Goal: Task Accomplishment & Management: Complete application form

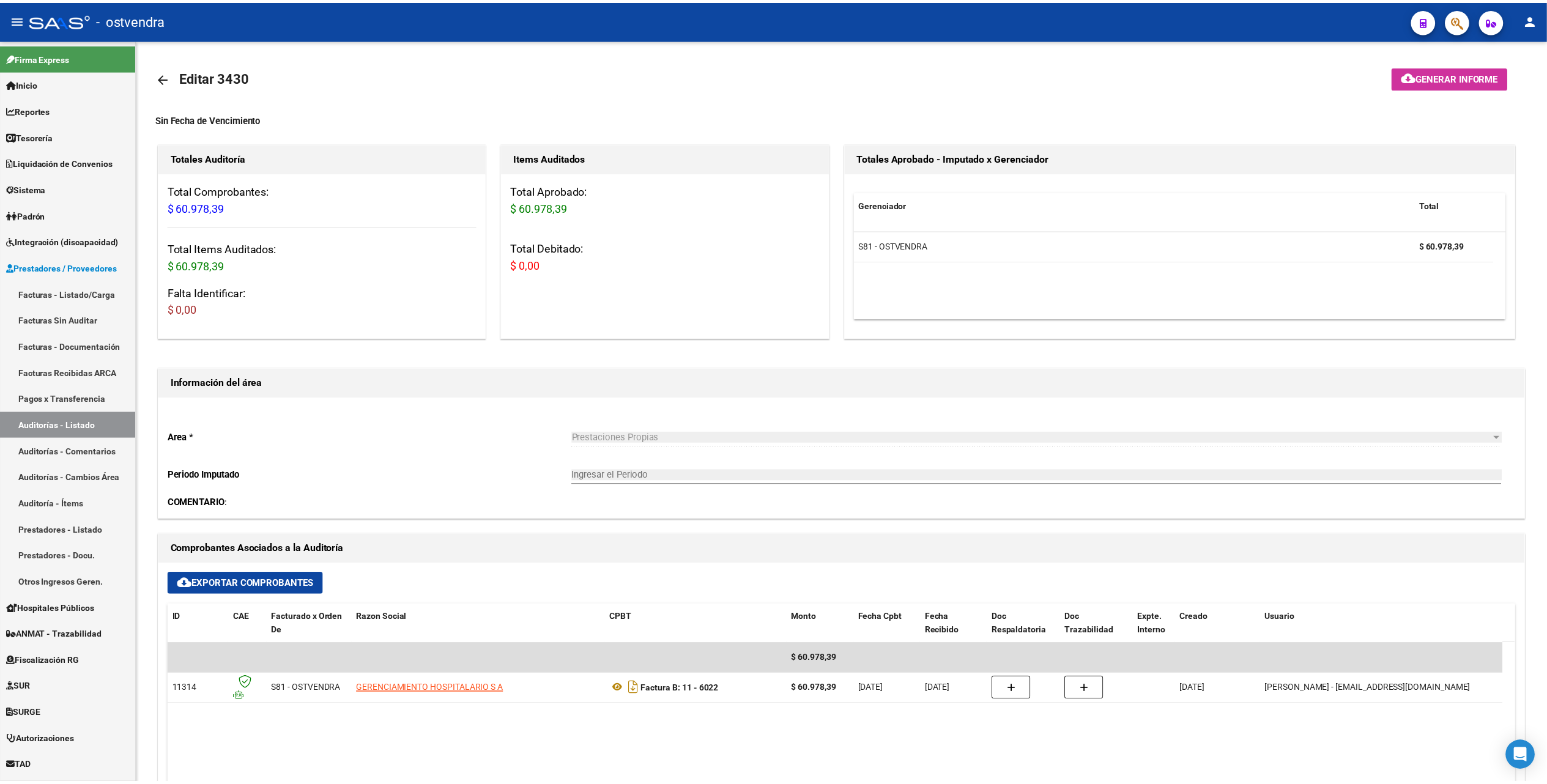
scroll to position [369, 0]
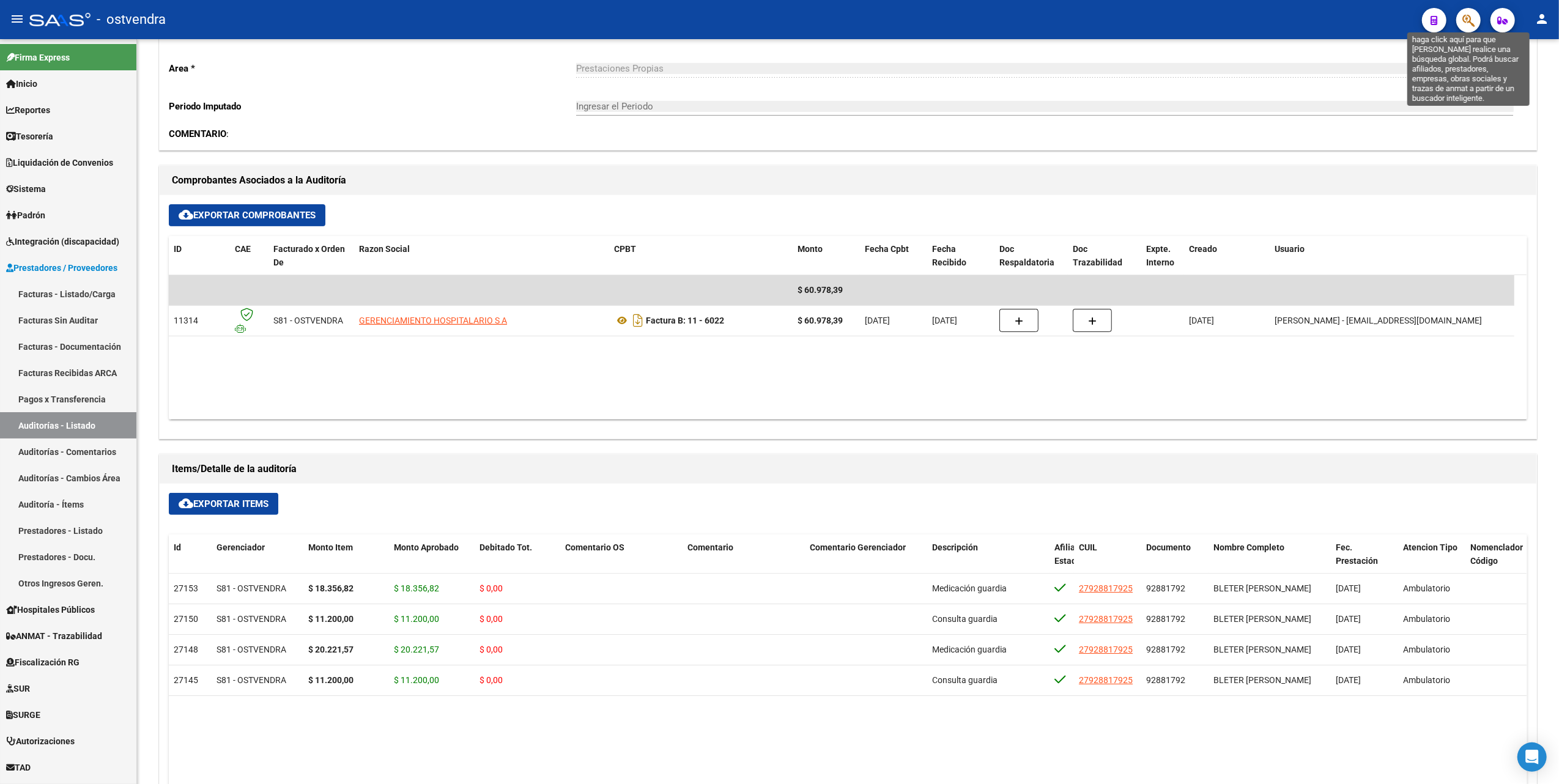
click at [1464, 17] on icon "button" at bounding box center [1469, 20] width 12 height 14
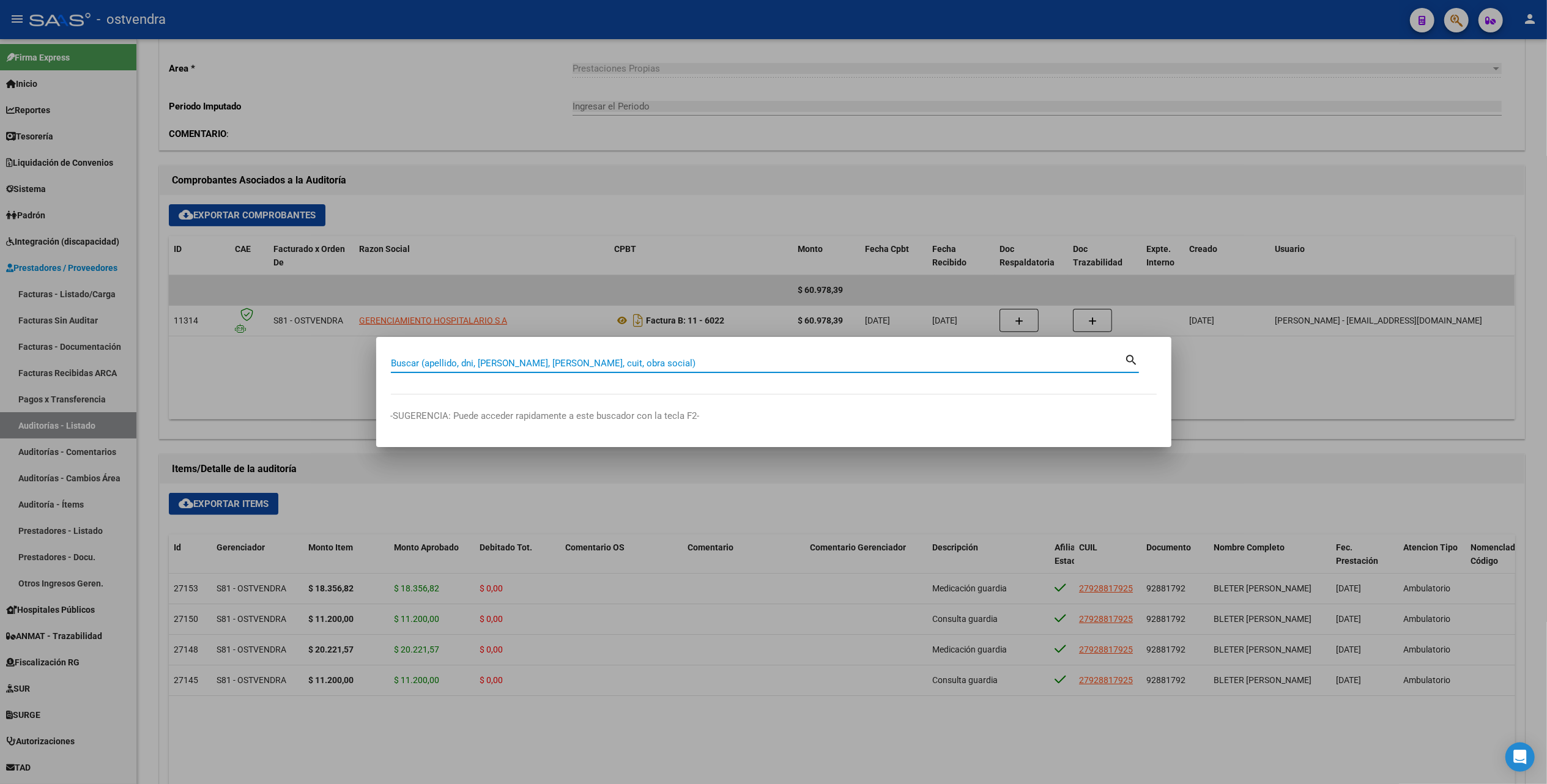
click at [897, 361] on input "Buscar (apellido, dni, [PERSON_NAME], [PERSON_NAME], cuit, obra social)" at bounding box center [757, 363] width 734 height 11
paste input "59828130"
type input "59828130"
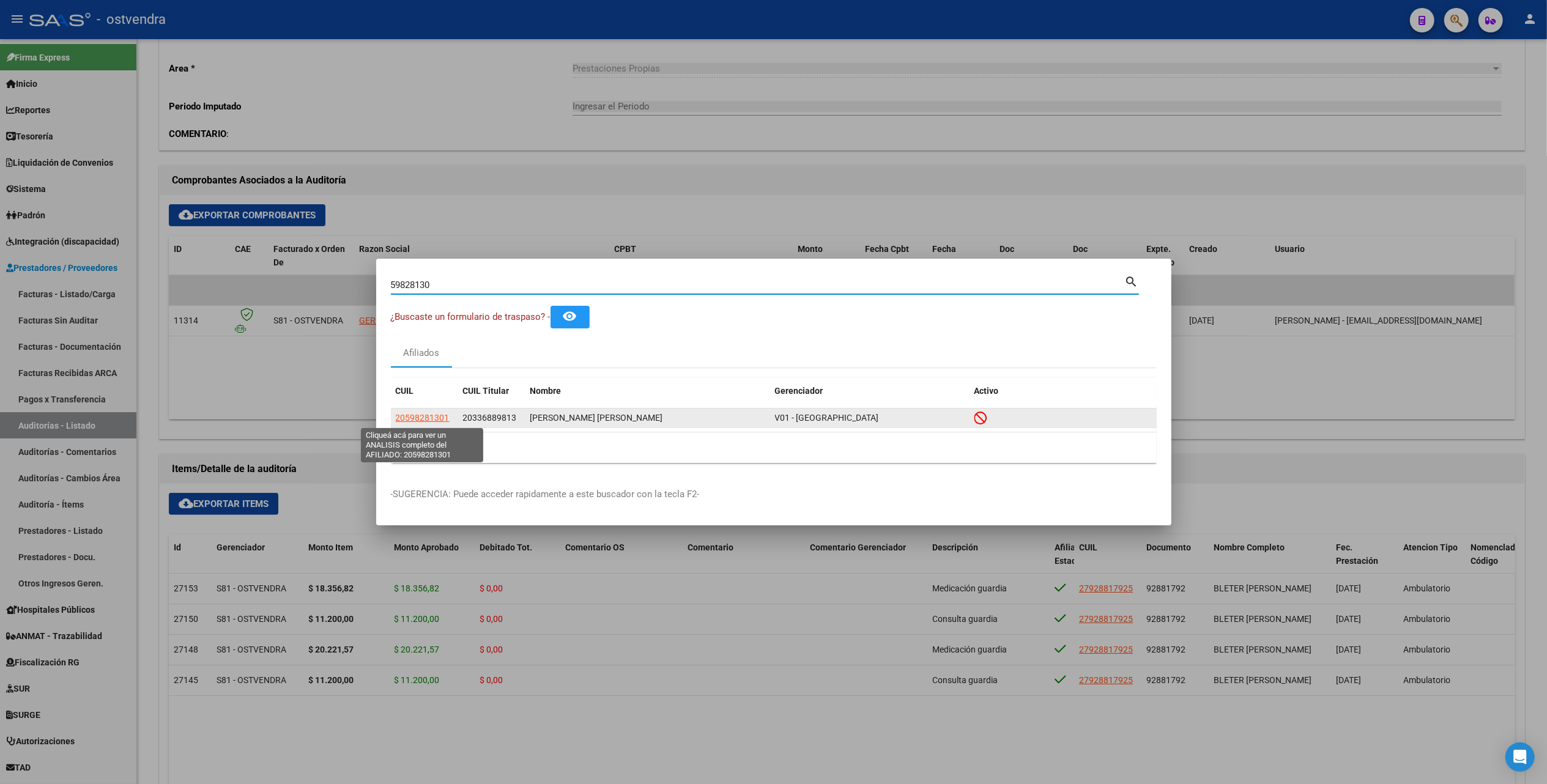
click at [417, 420] on span "20598281301" at bounding box center [423, 418] width 54 height 9
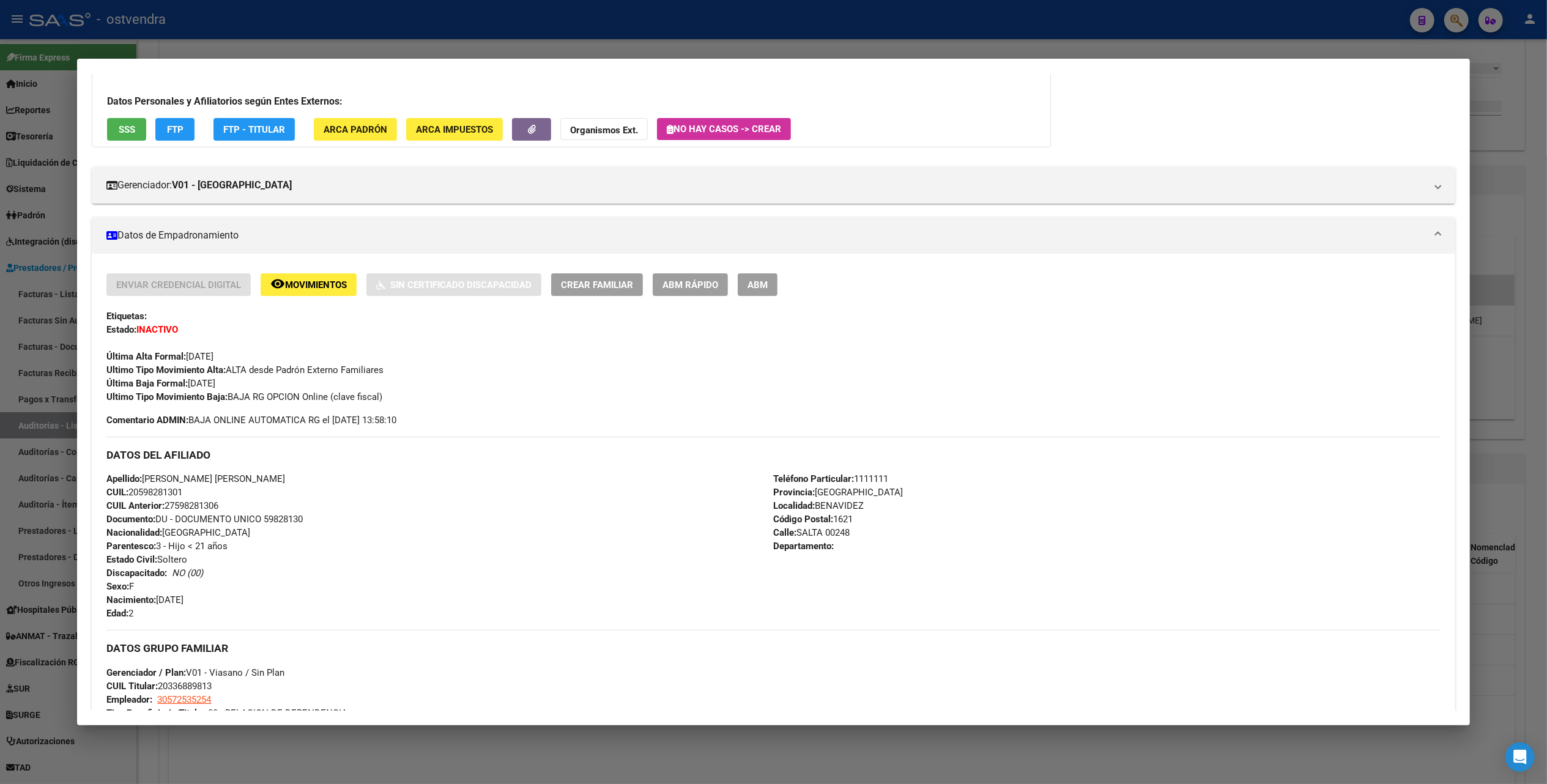
scroll to position [244, 0]
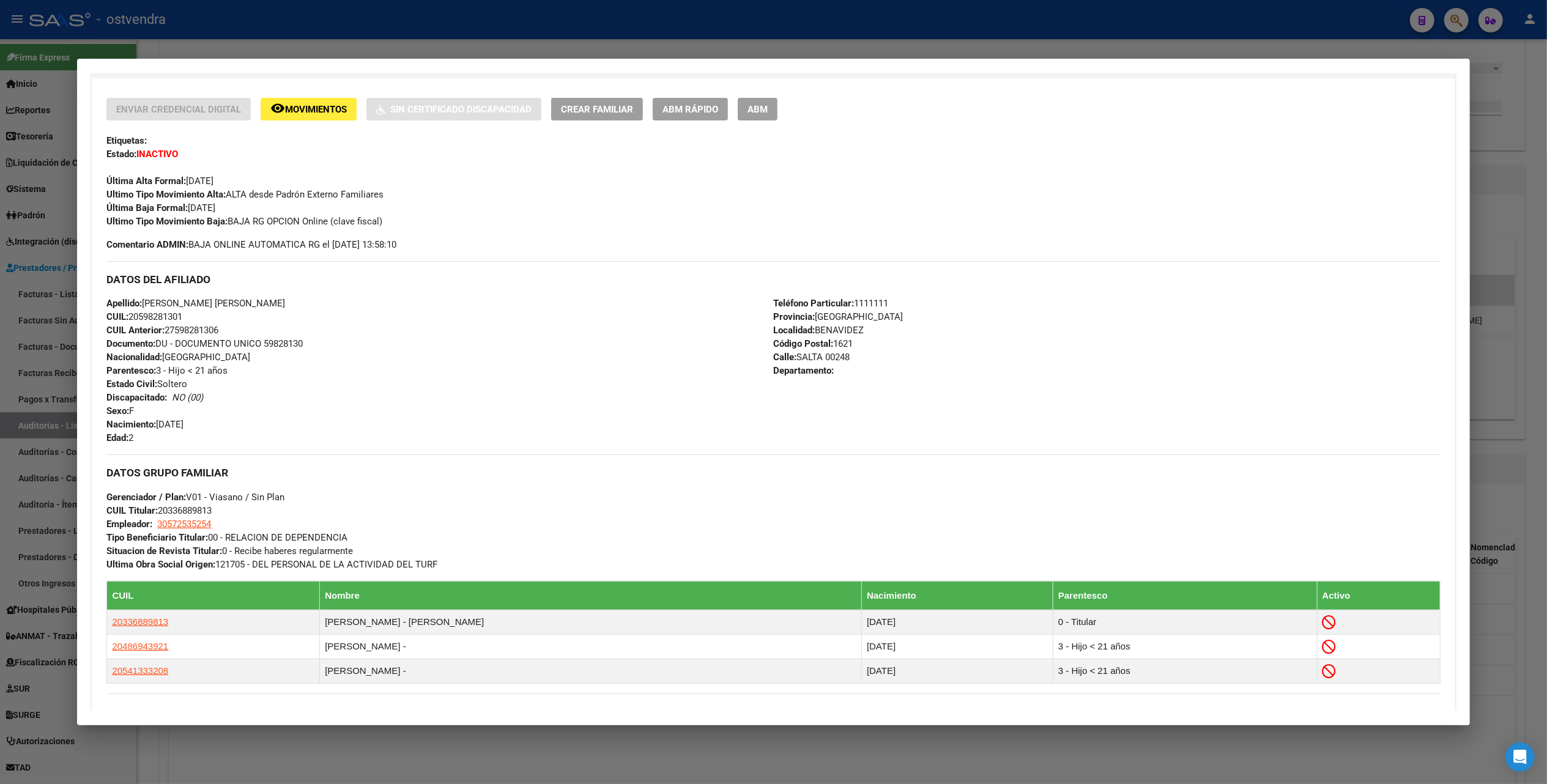
click at [1523, 116] on div at bounding box center [774, 392] width 1547 height 784
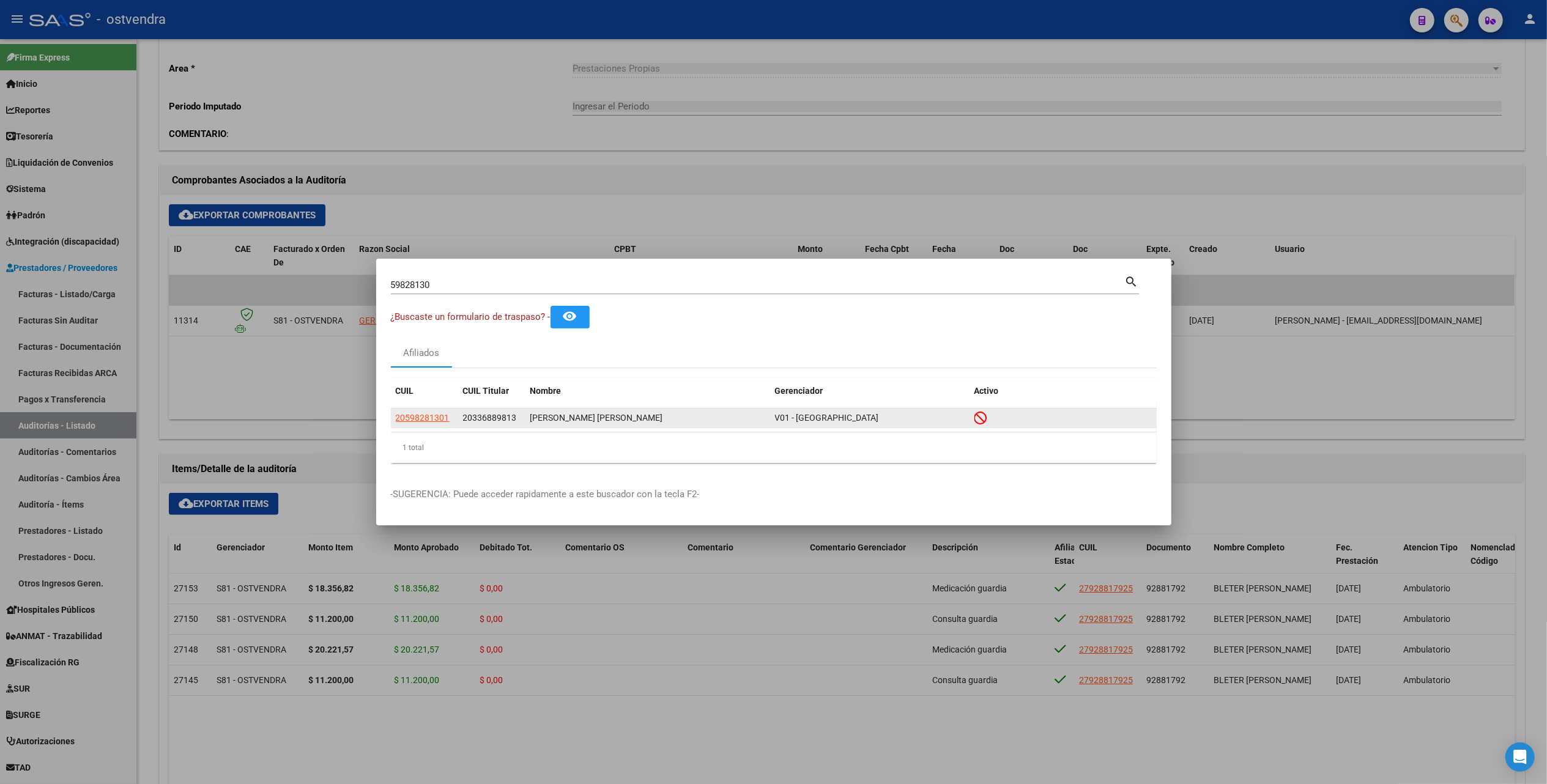
click at [420, 412] on app-link-go-to "20598281301" at bounding box center [423, 418] width 54 height 14
click at [428, 416] on span "20598281301" at bounding box center [423, 418] width 54 height 9
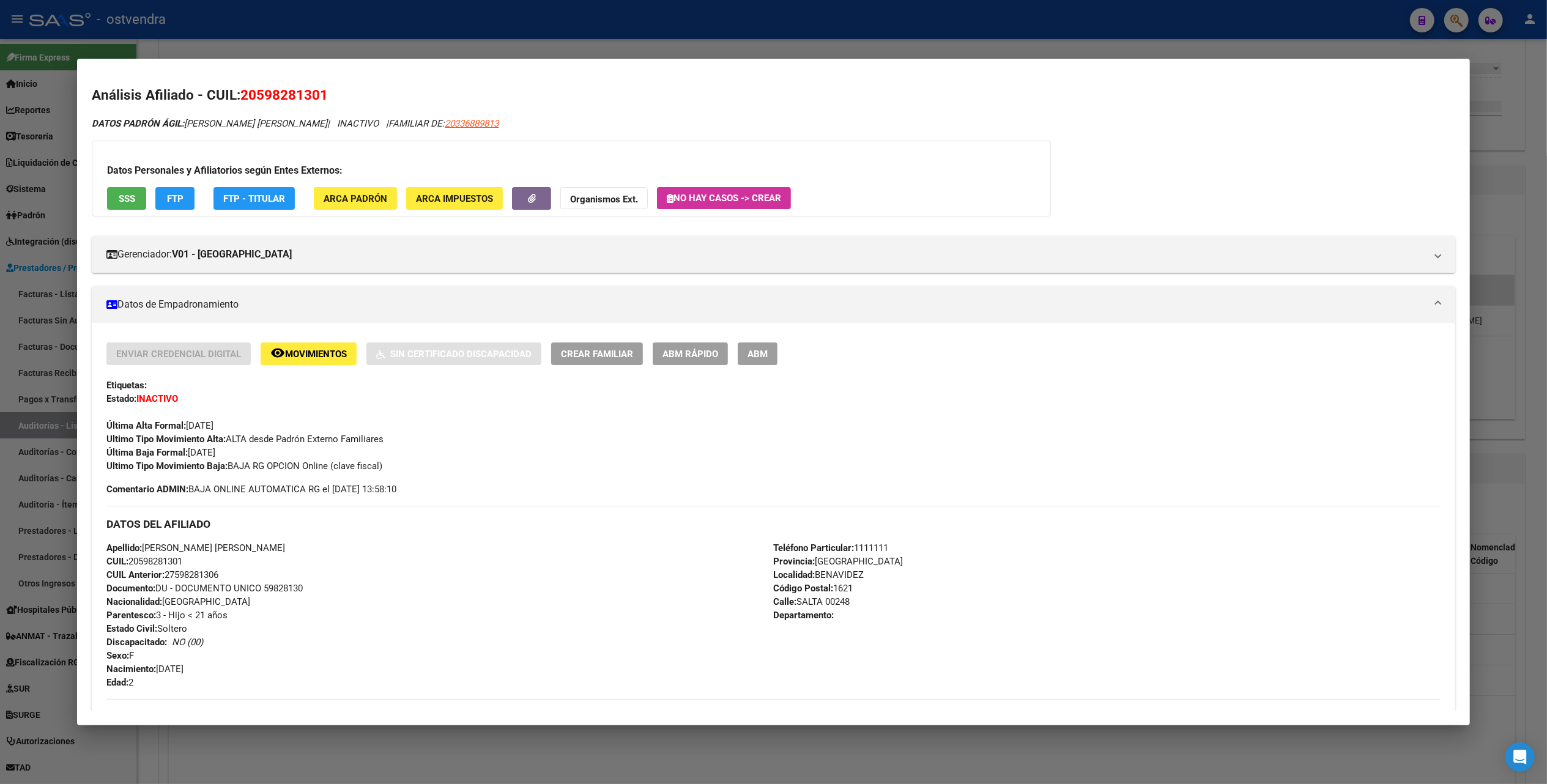
click at [1515, 123] on div at bounding box center [774, 392] width 1547 height 784
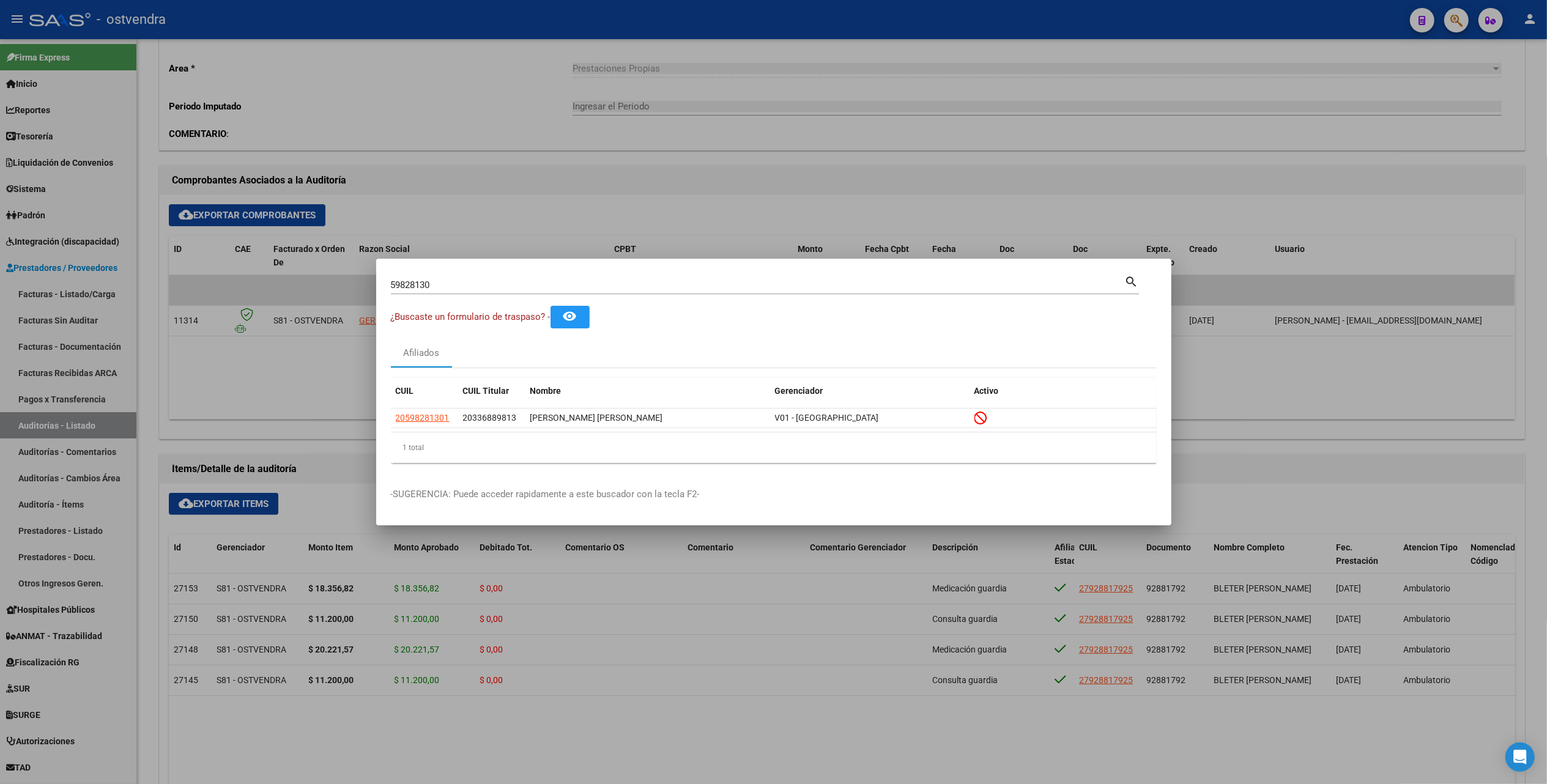
click at [1062, 140] on div at bounding box center [774, 392] width 1547 height 784
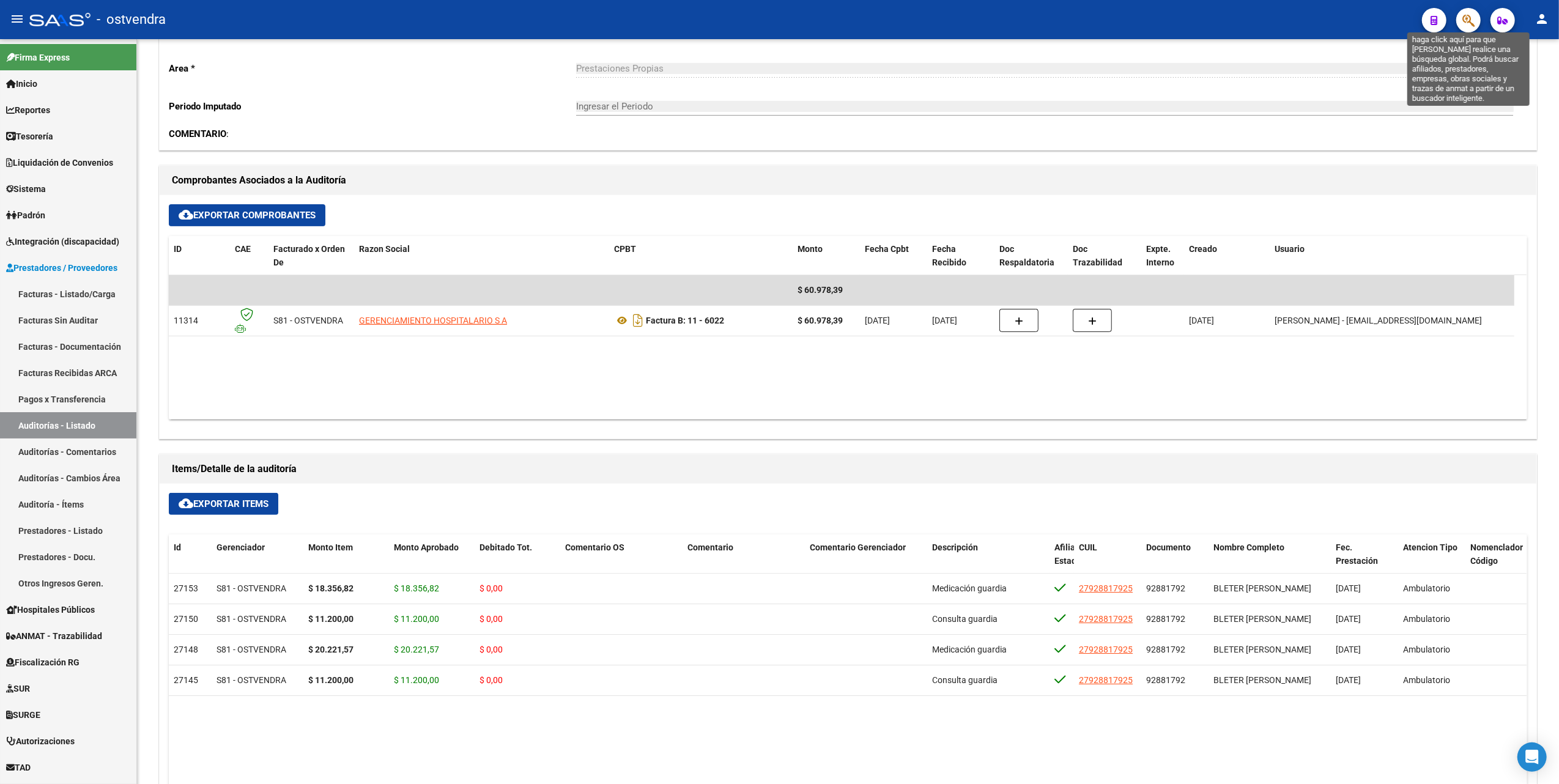
click at [1465, 21] on icon "button" at bounding box center [1469, 20] width 12 height 14
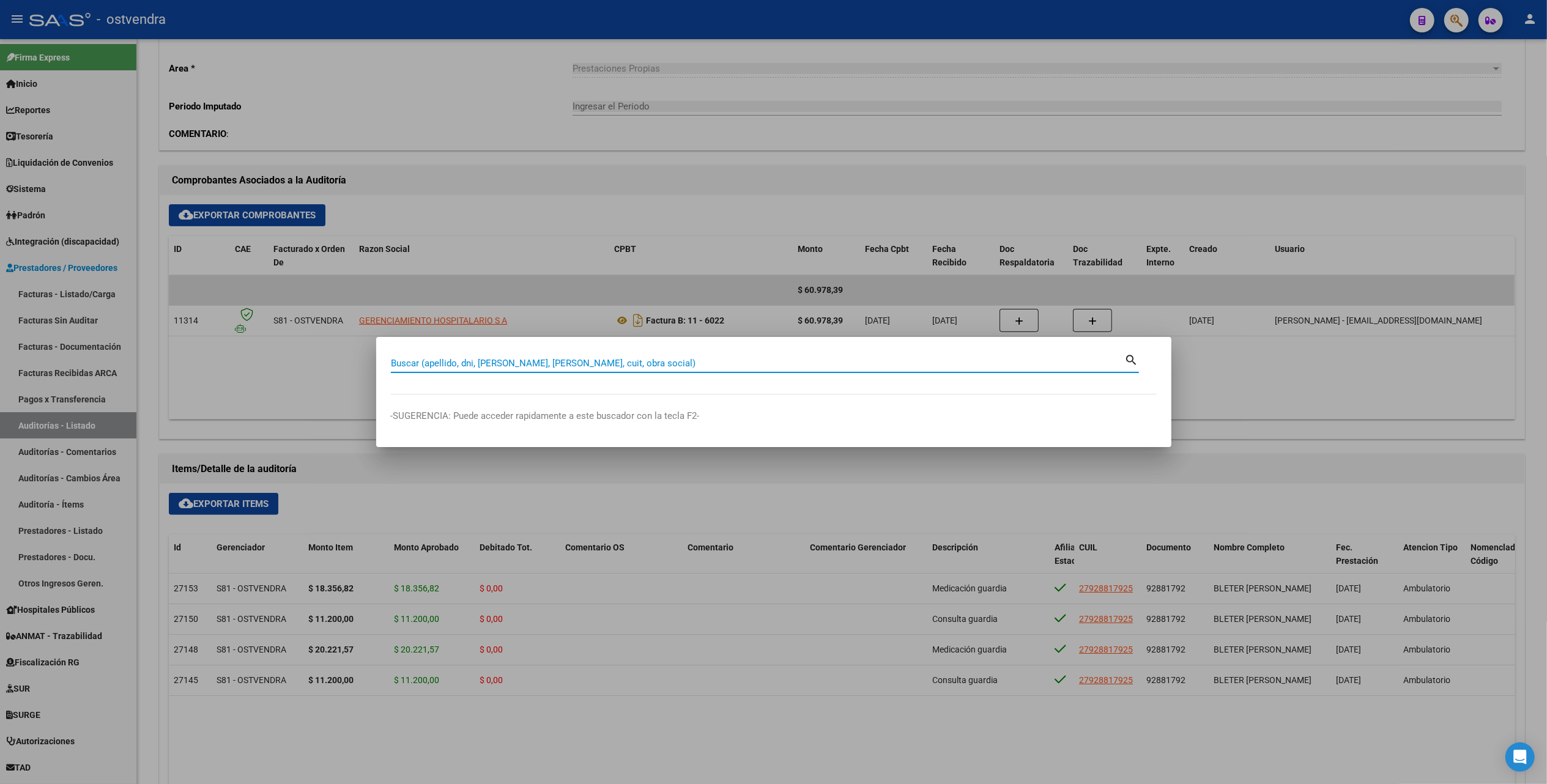
click at [897, 368] on input "Buscar (apellido, dni, [PERSON_NAME], [PERSON_NAME], cuit, obra social)" at bounding box center [757, 363] width 734 height 11
paste input "baja [DATE] Rechazo de OOSS"
type input "b"
click at [528, 356] on div "Buscar (apellido, dni, [PERSON_NAME], [PERSON_NAME], cuit, obra social)" at bounding box center [757, 363] width 734 height 18
paste input "59828130"
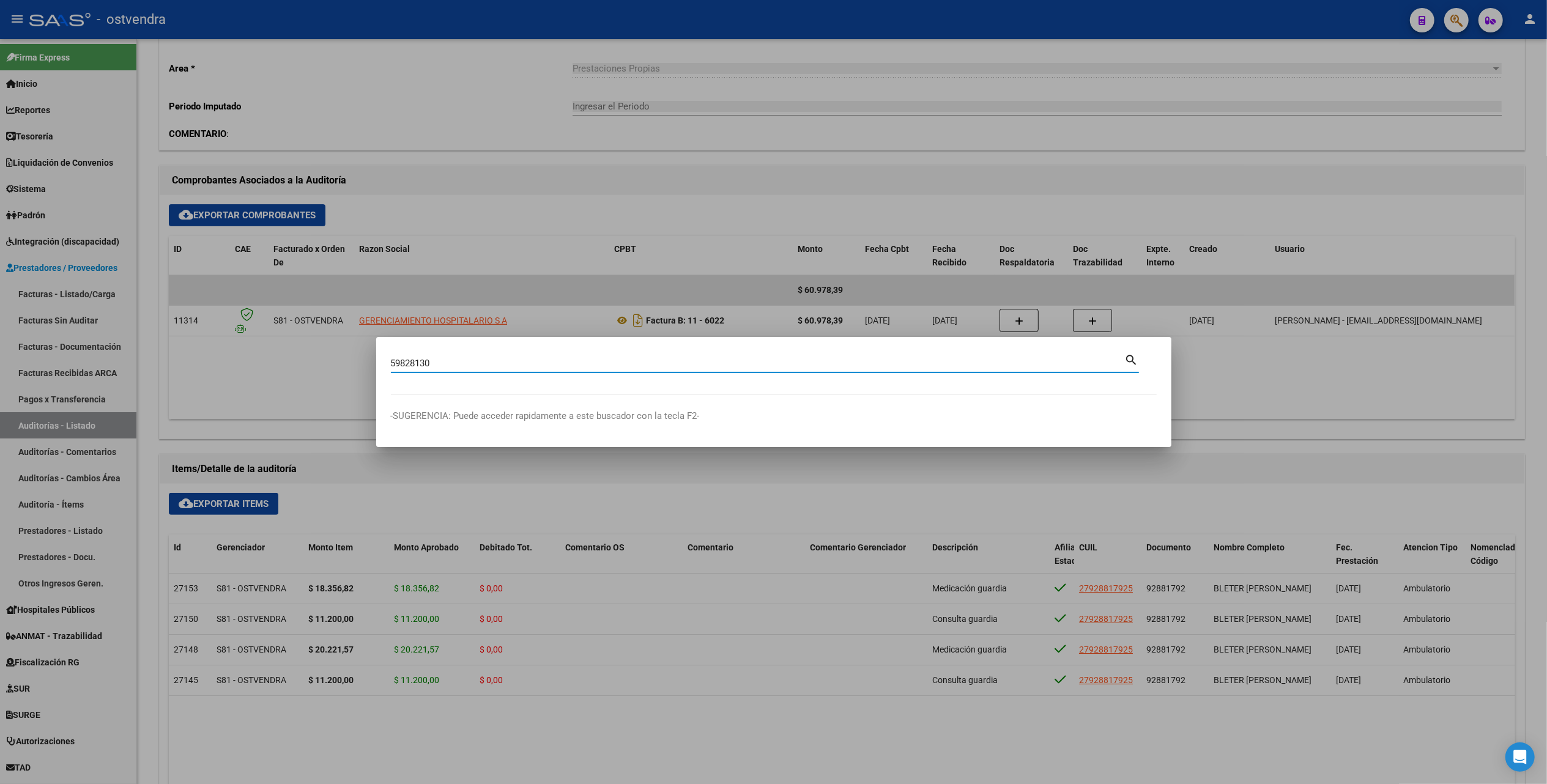
type input "59828130"
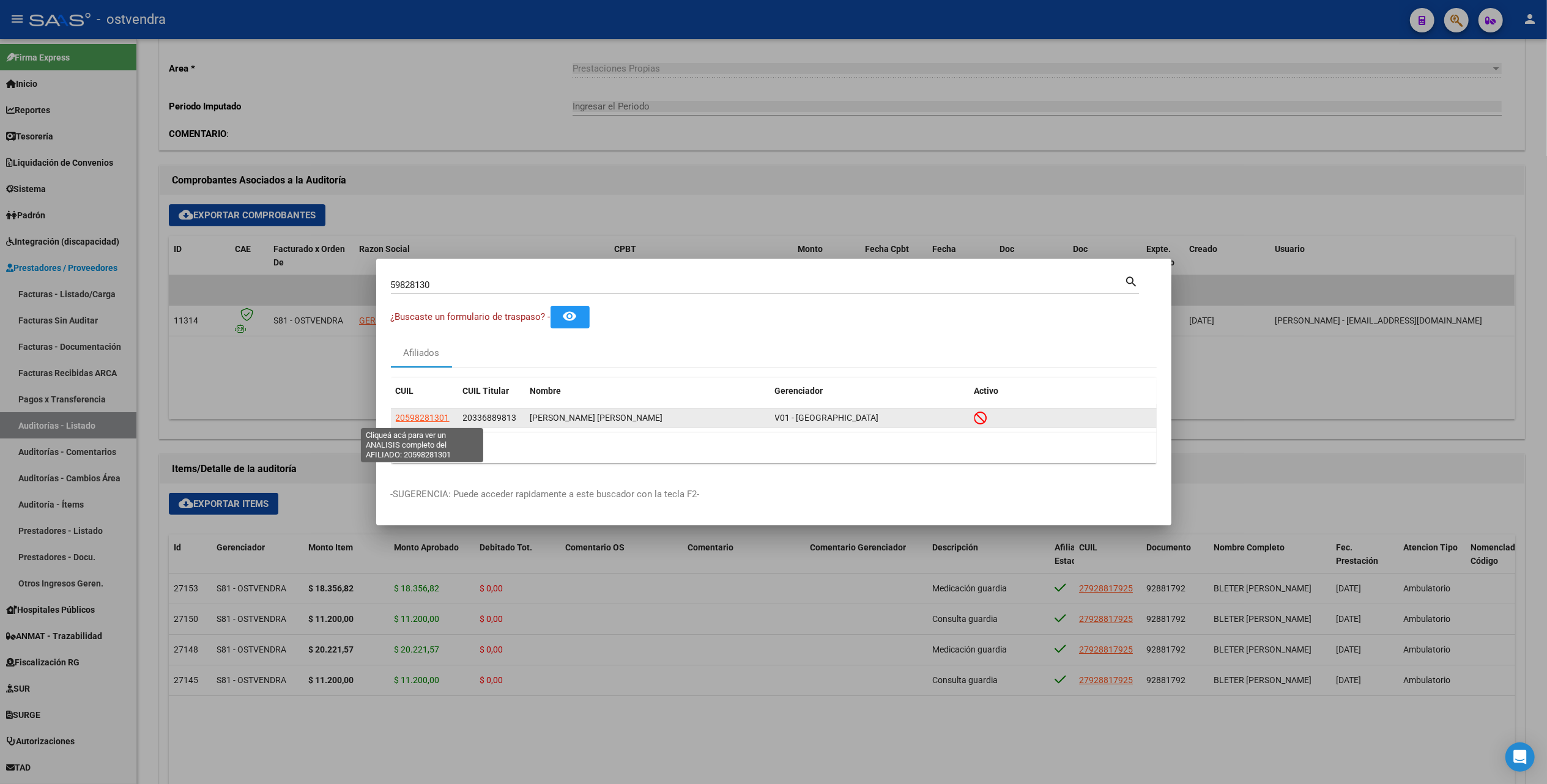
click at [417, 420] on span "20598281301" at bounding box center [423, 418] width 54 height 9
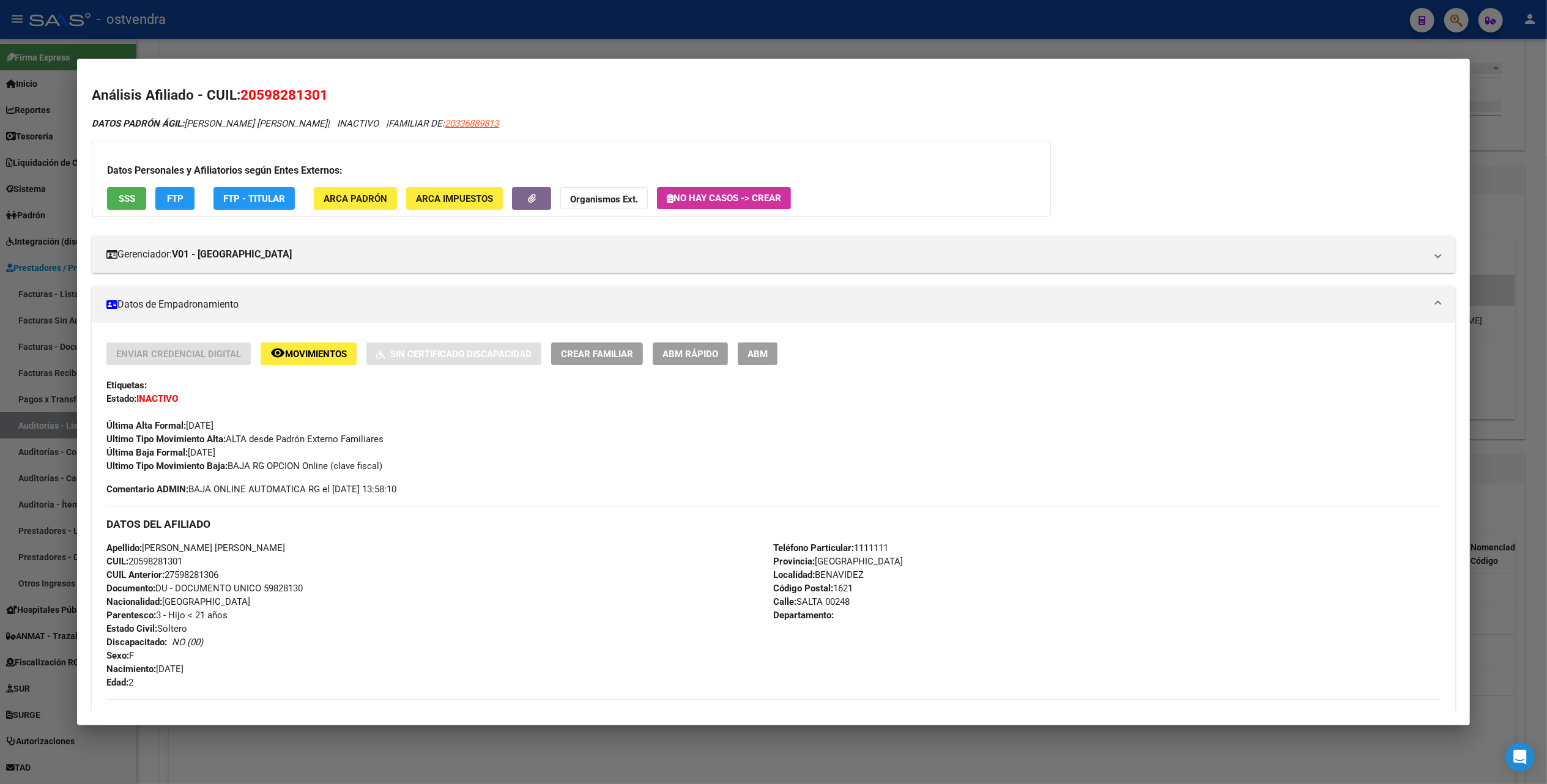
click at [878, 29] on div at bounding box center [774, 392] width 1547 height 784
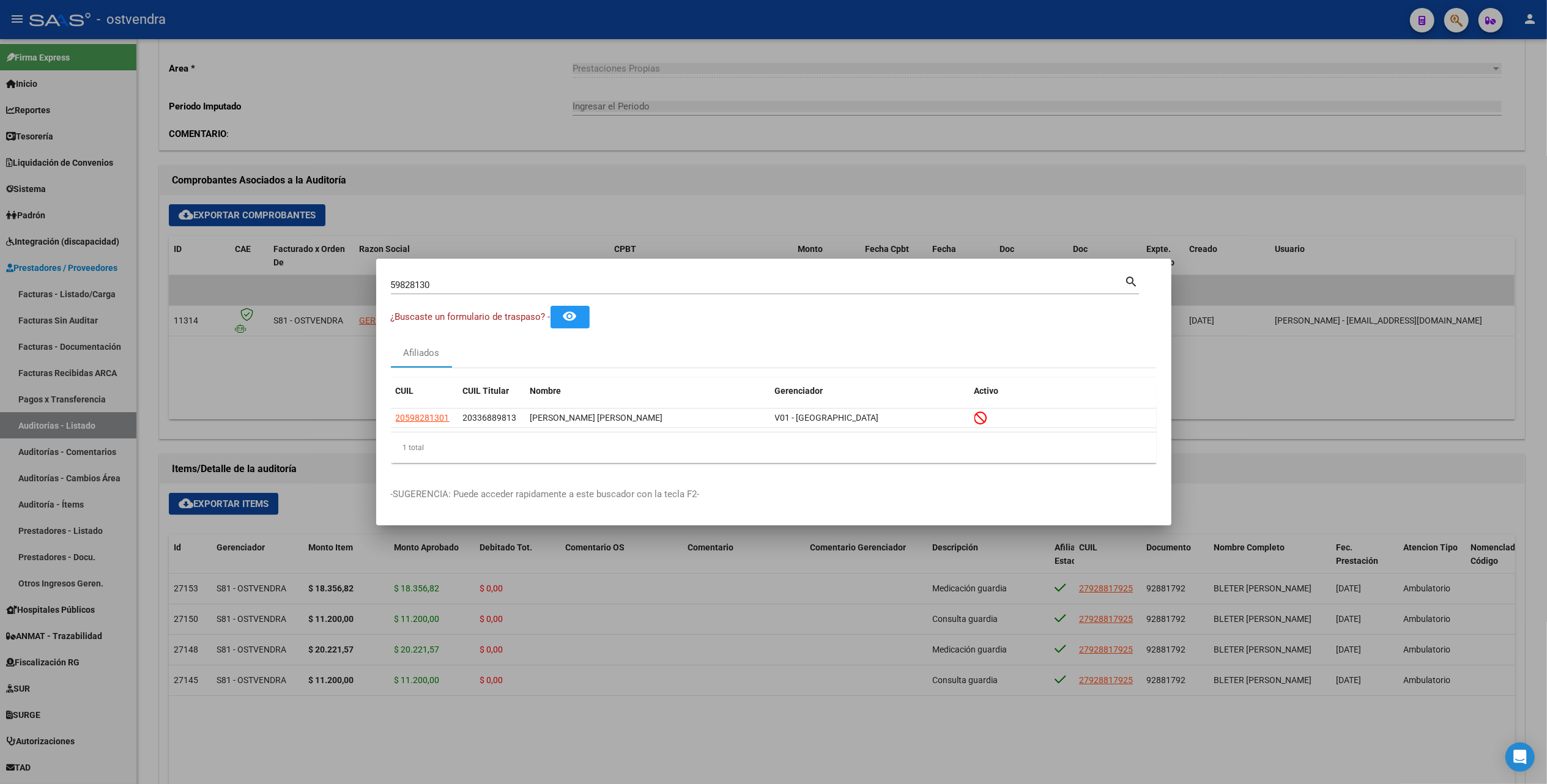
click at [859, 191] on div at bounding box center [774, 392] width 1547 height 784
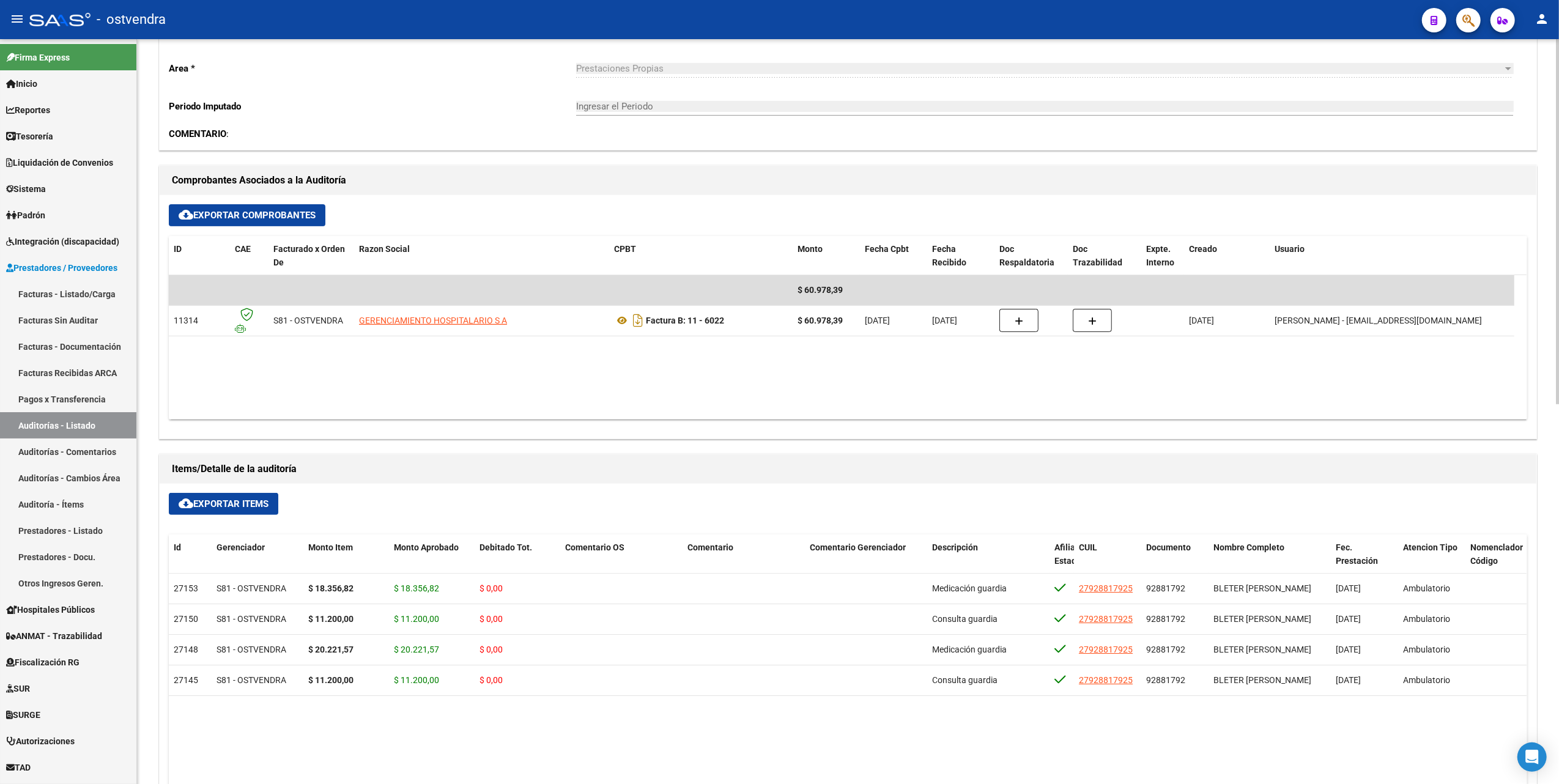
click at [638, 347] on datatable-body "$ 60.978,39 11314 S81 - OSTVENDRA GERENCIAMIENTO HOSPITALARIO S A Factura B: 11…" at bounding box center [848, 347] width 1358 height 144
drag, startPoint x: 624, startPoint y: 357, endPoint x: 623, endPoint y: 348, distance: 9.1
click at [623, 355] on datatable-body "$ 60.978,39 11314 S81 - OSTVENDRA GERENCIAMIENTO HOSPITALARIO S A Factura B: 11…" at bounding box center [848, 347] width 1358 height 144
click at [756, 397] on datatable-body "$ 60.978,39 11314 S81 - OSTVENDRA GERENCIAMIENTO HOSPITALARIO S A Factura B: 11…" at bounding box center [848, 347] width 1358 height 144
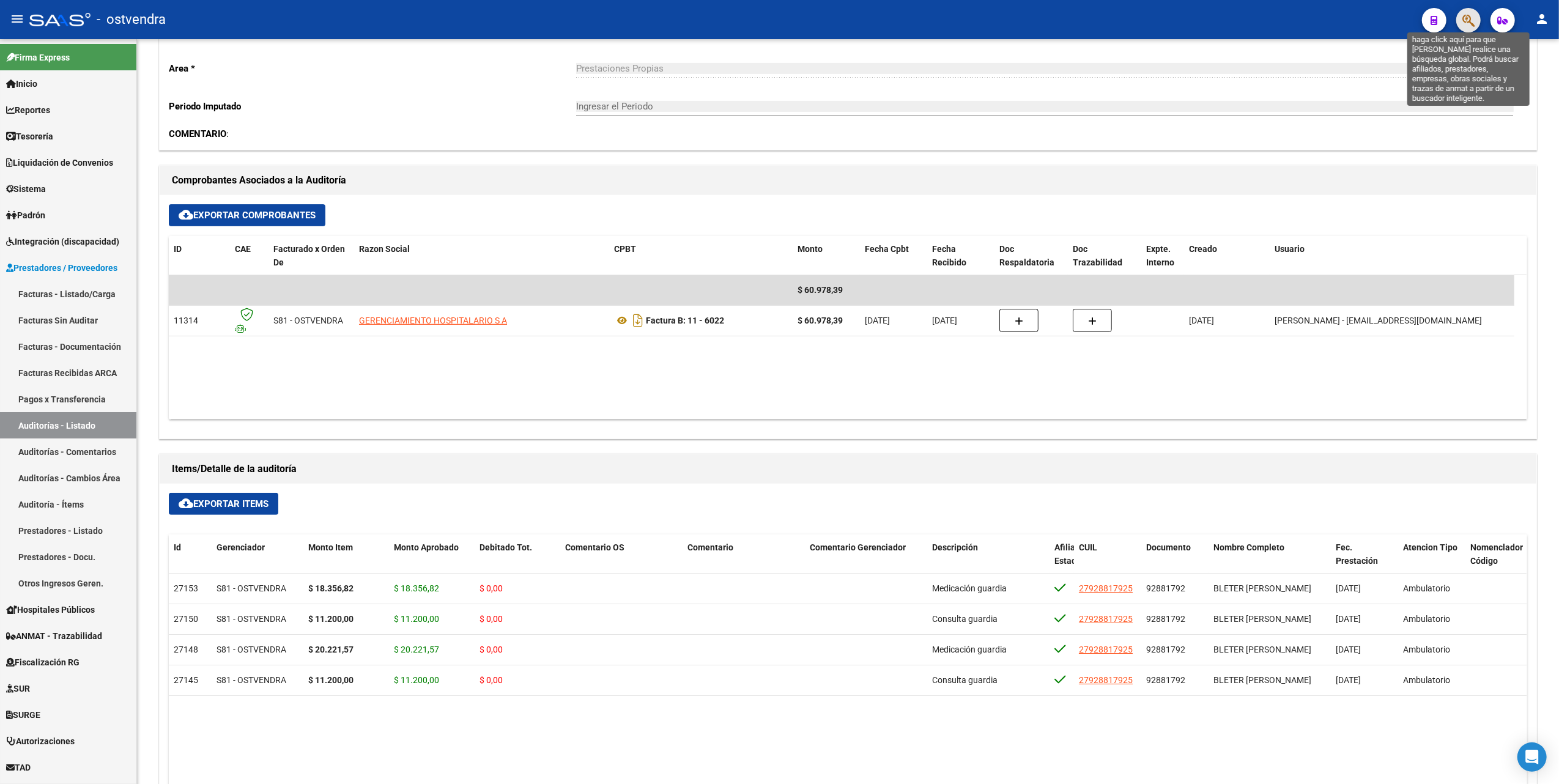
click at [1469, 21] on icon "button" at bounding box center [1469, 20] width 12 height 14
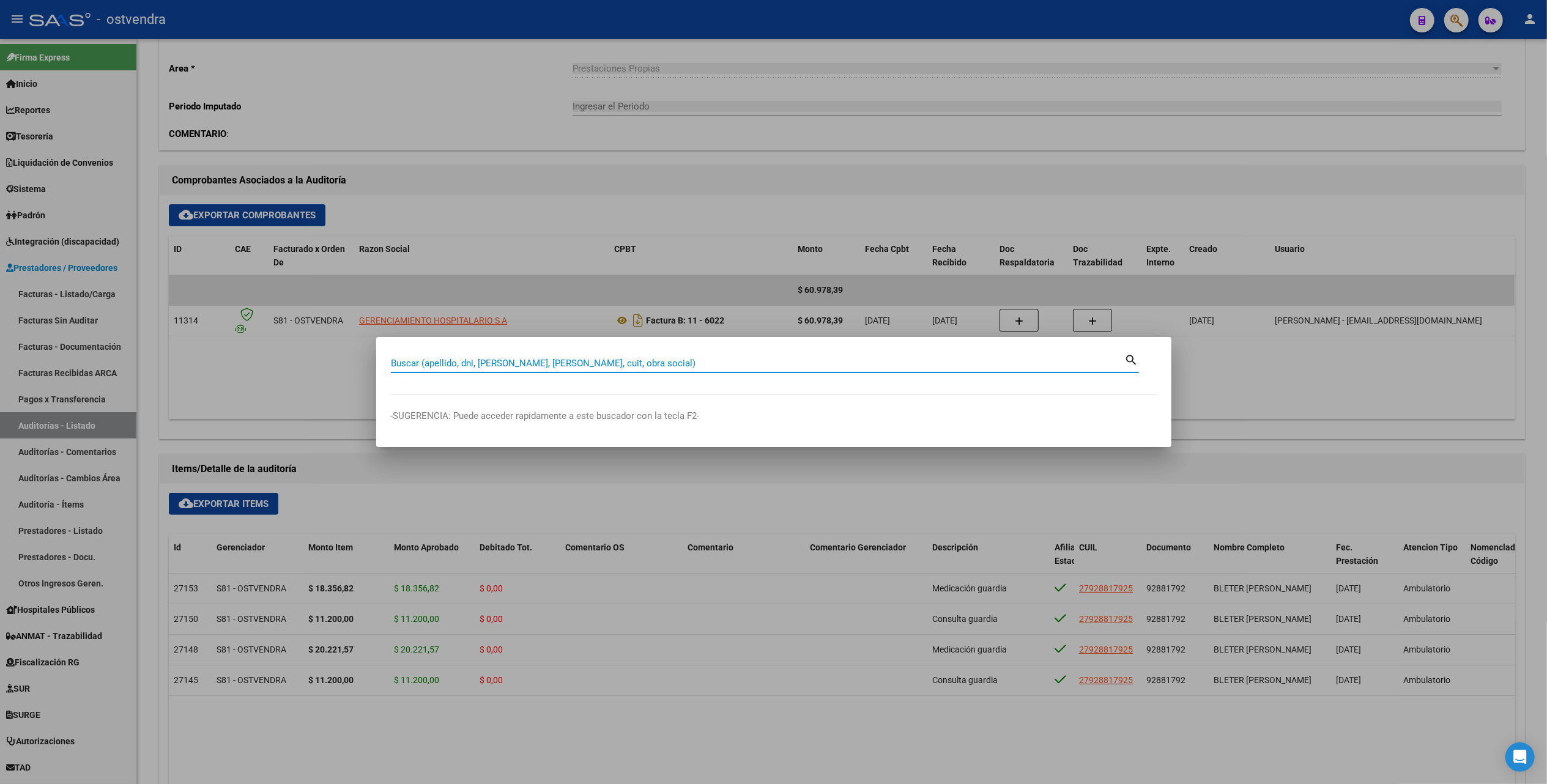
click at [913, 363] on input "Buscar (apellido, dni, [PERSON_NAME], [PERSON_NAME], cuit, obra social)" at bounding box center [757, 363] width 734 height 11
type input "57606163"
